Goal: Navigation & Orientation: Find specific page/section

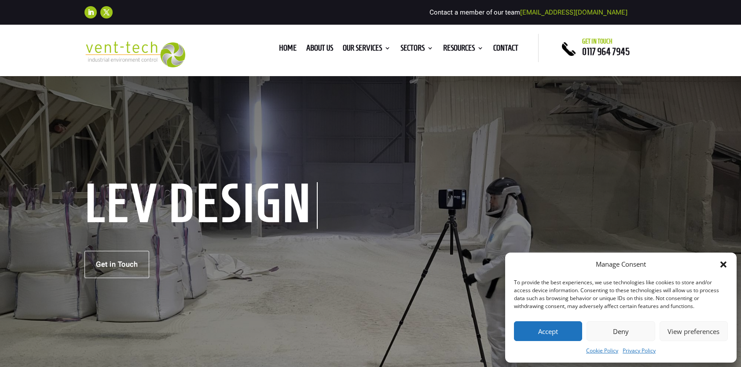
click at [549, 332] on button "Accept" at bounding box center [548, 331] width 68 height 20
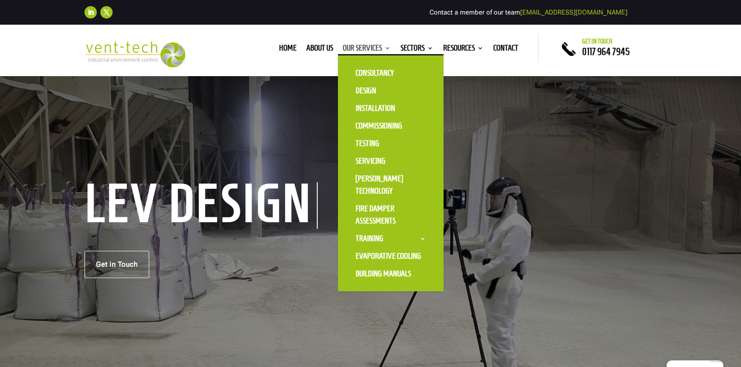
click at [355, 47] on link "Our Services" at bounding box center [367, 50] width 48 height 10
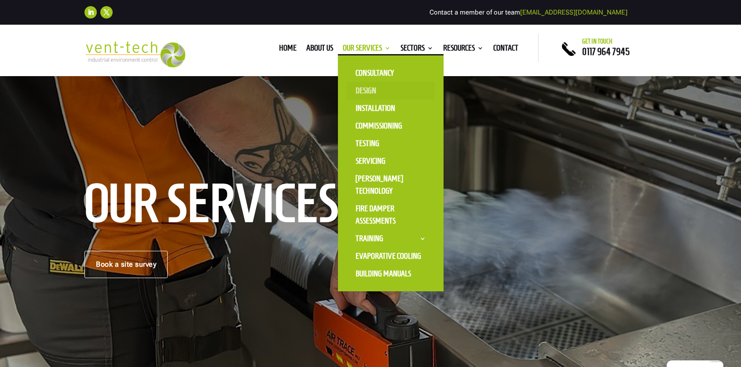
click at [363, 90] on link "Design" at bounding box center [391, 91] width 88 height 18
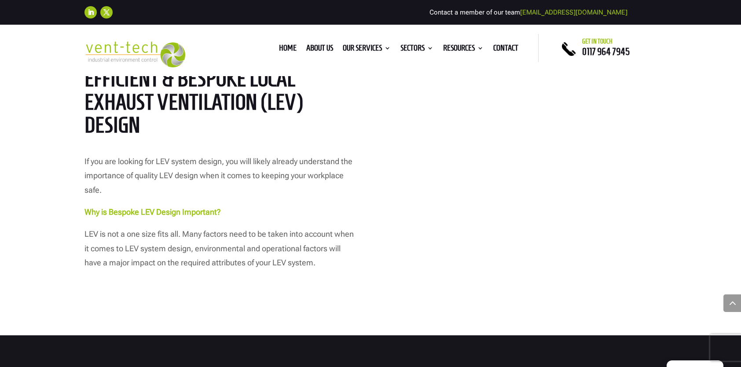
scroll to position [440, 0]
